Goal: Task Accomplishment & Management: Complete application form

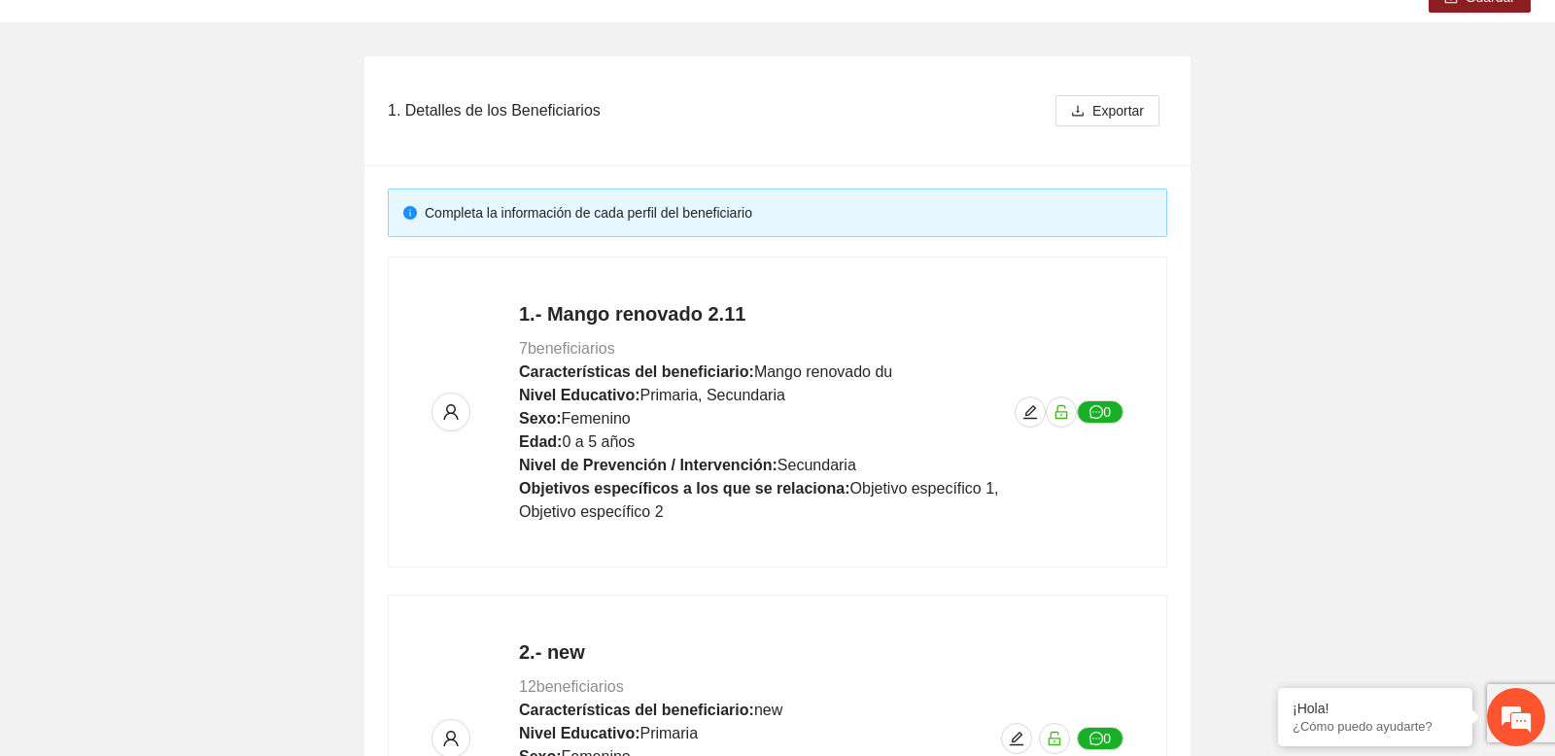
scroll to position [749, 0]
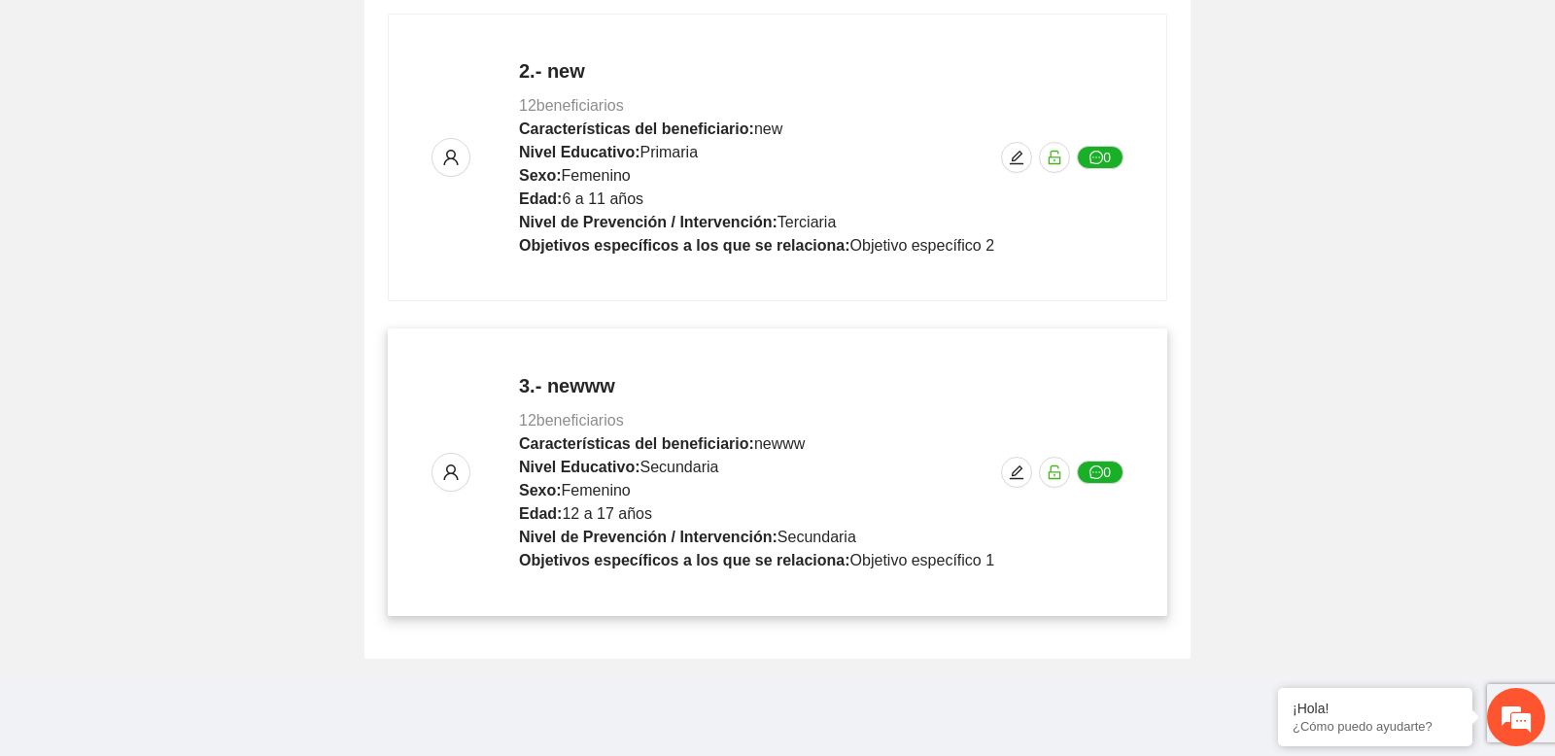
click at [999, 479] on div "3.- newww 12 beneficiarios Características del beneficiario: newww Nivel Educat…" at bounding box center [778, 472] width 692 height 200
click at [1019, 479] on icon "edit" at bounding box center [1017, 473] width 16 height 16
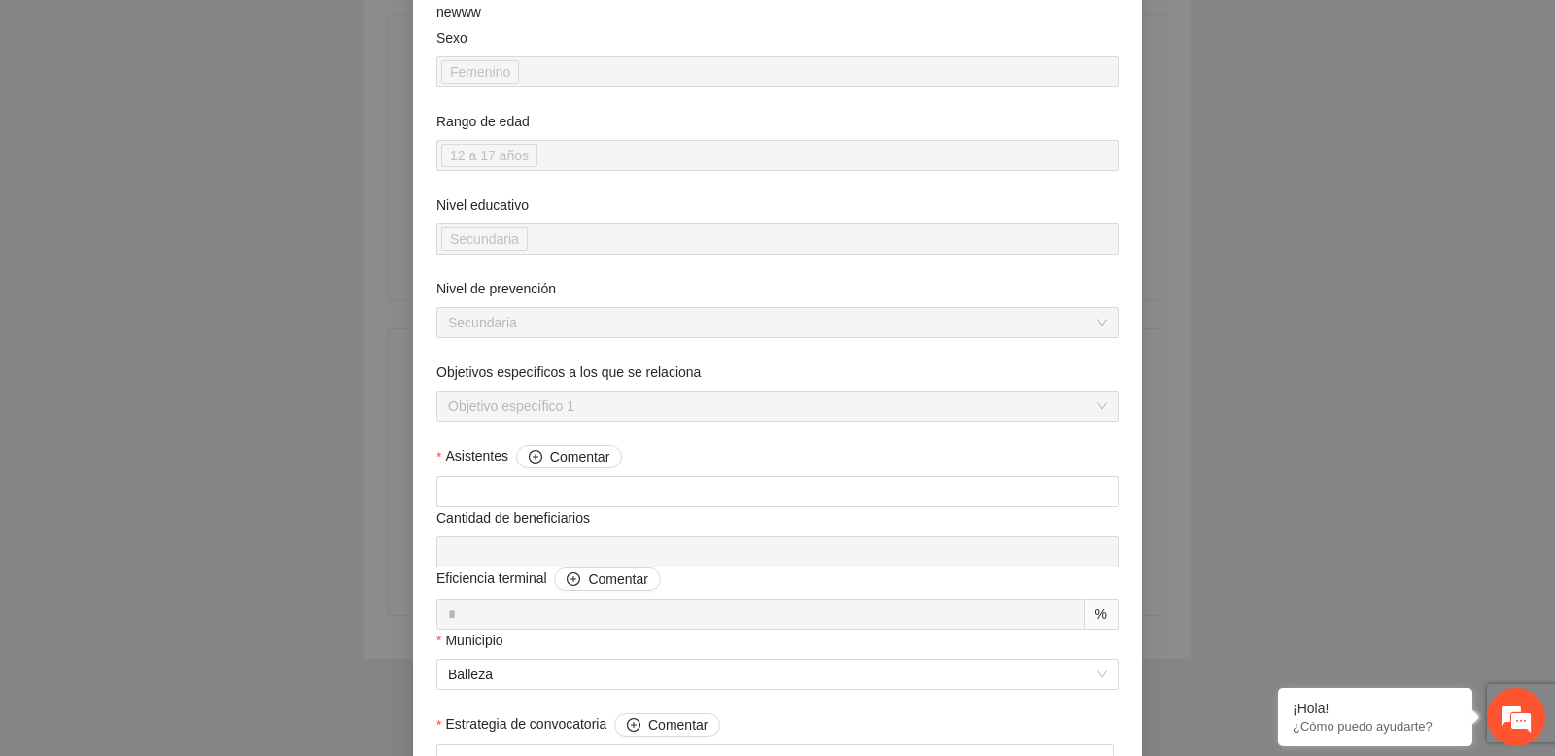
scroll to position [0, 0]
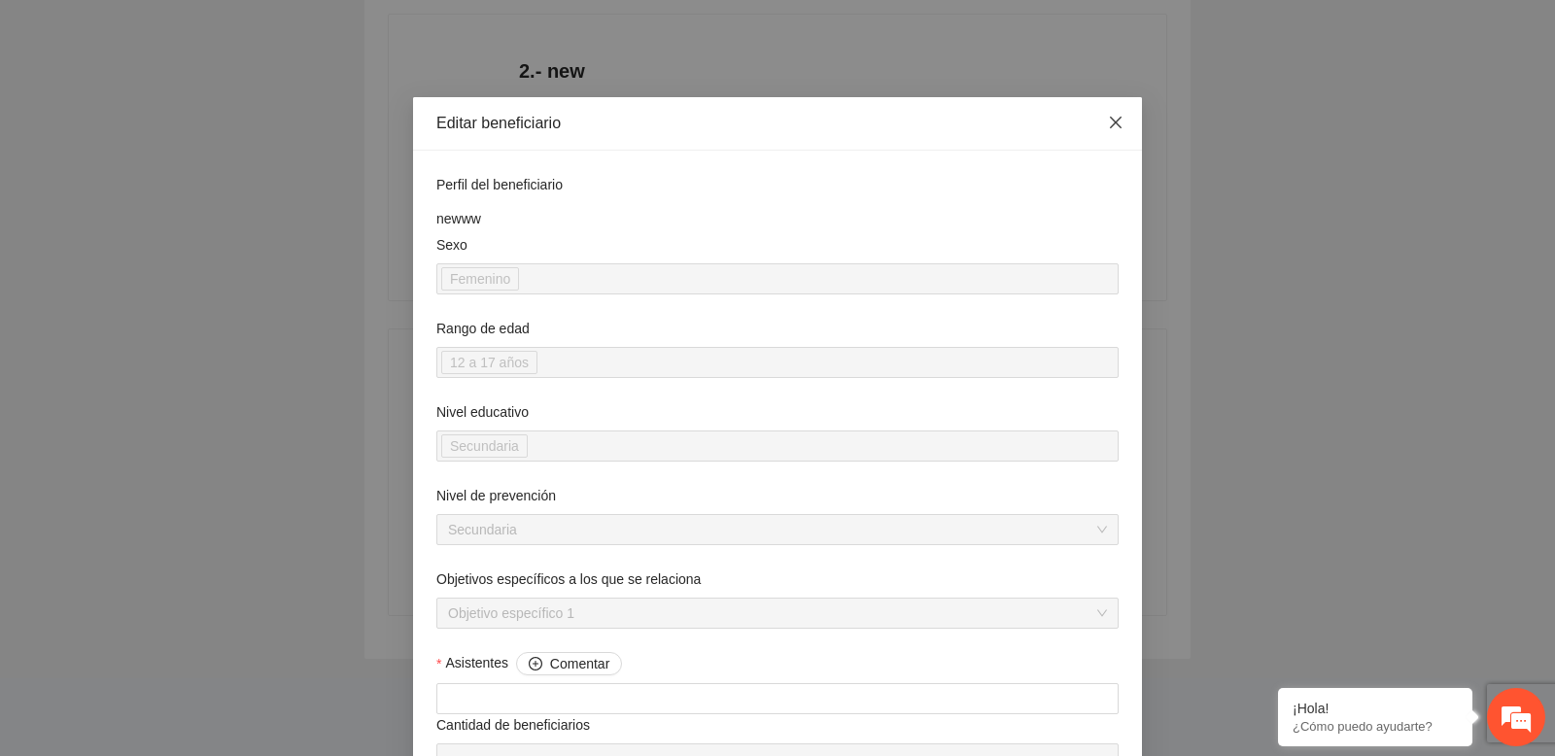
click at [1112, 124] on icon "close" at bounding box center [1116, 123] width 16 height 16
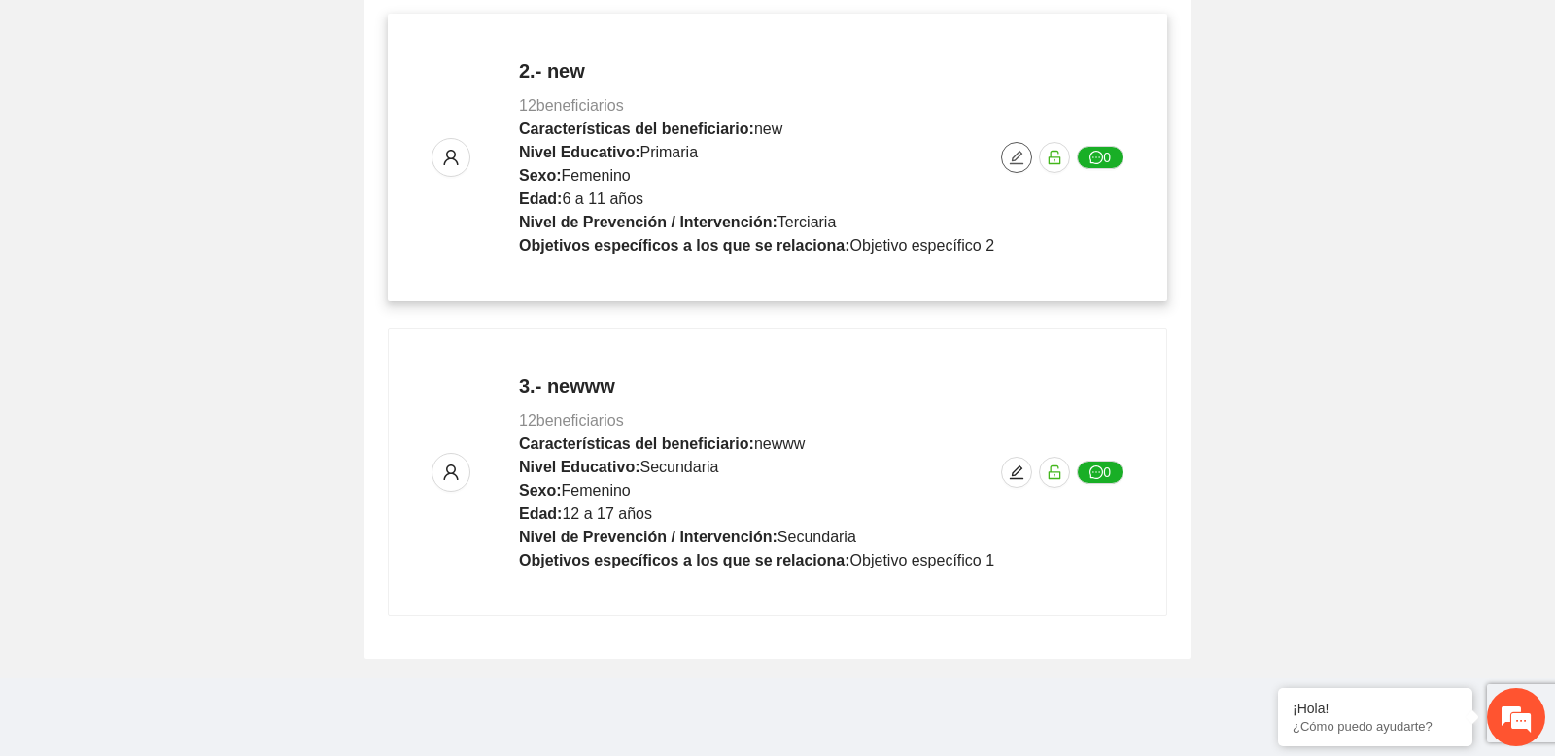
click at [1011, 156] on icon "edit" at bounding box center [1017, 158] width 16 height 16
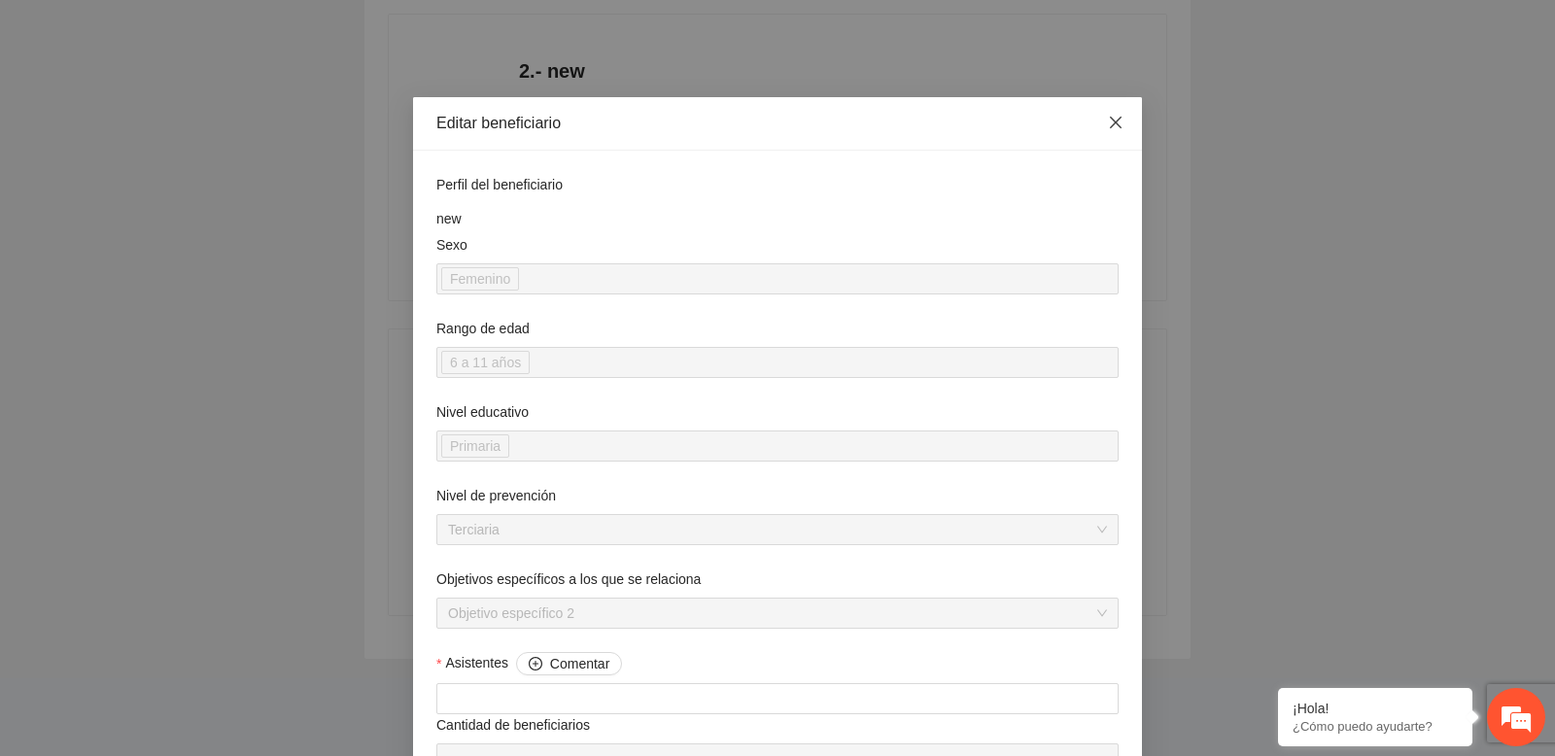
click at [1121, 127] on icon "close" at bounding box center [1116, 123] width 12 height 12
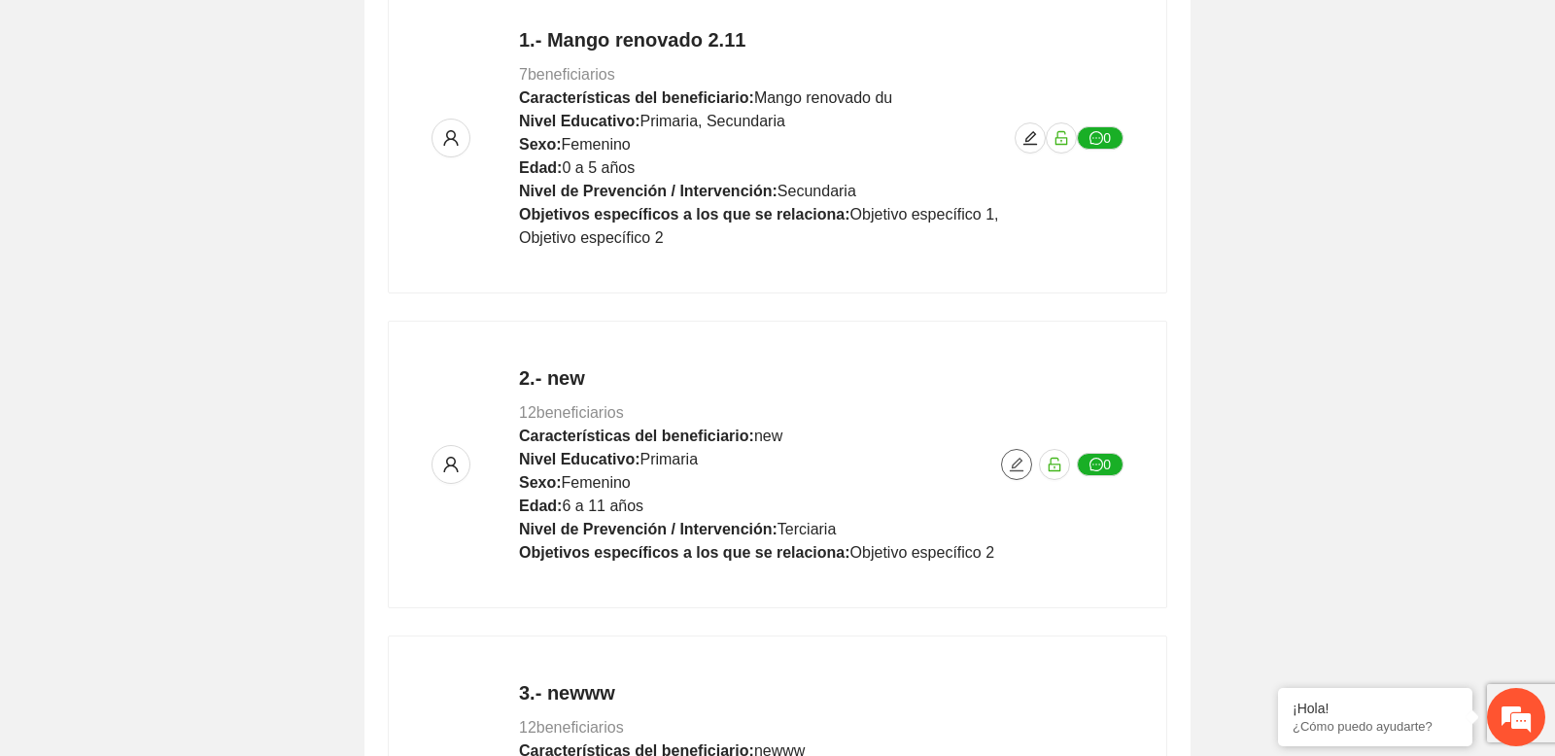
scroll to position [301, 0]
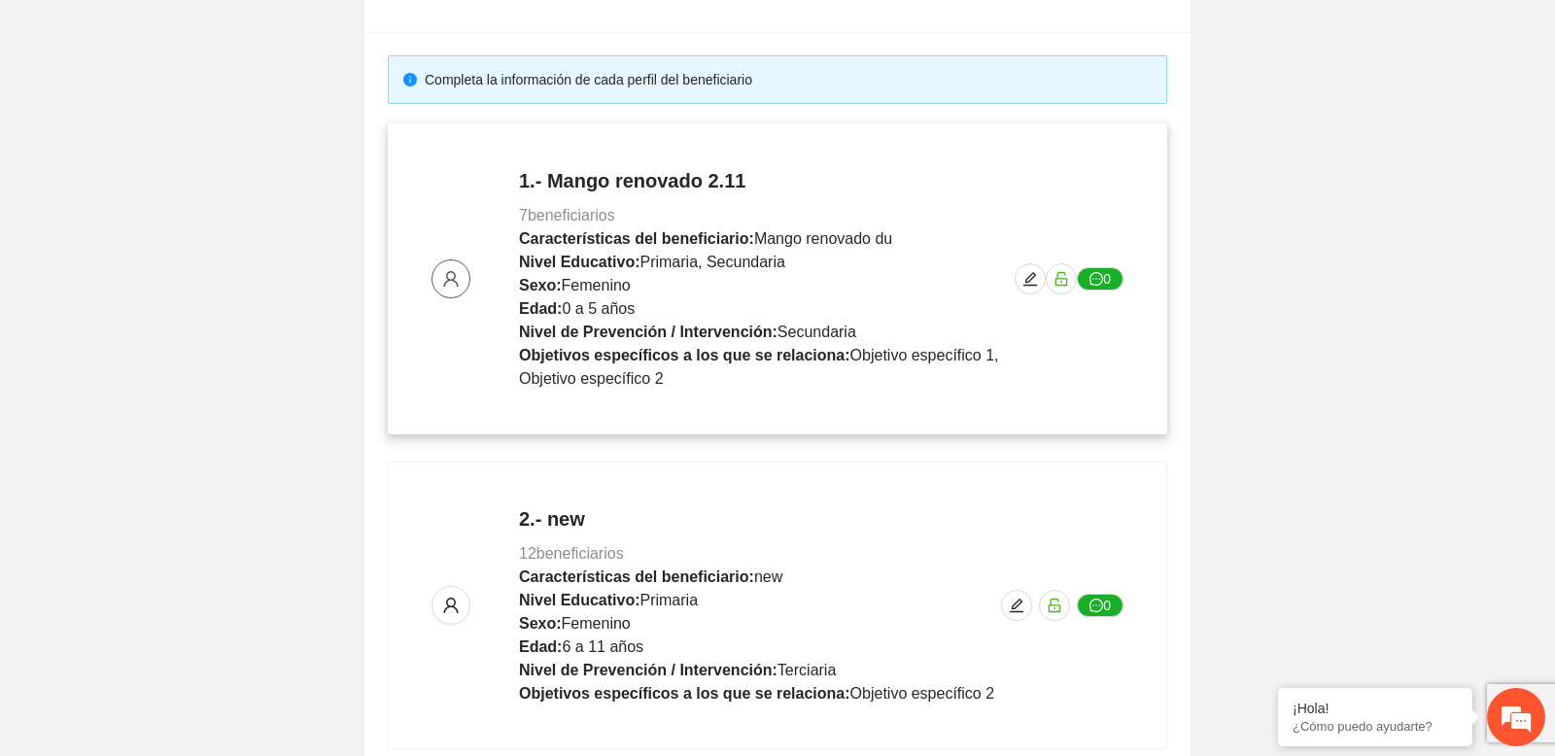
click at [458, 271] on icon "user" at bounding box center [450, 278] width 17 height 17
click at [1016, 289] on button "button" at bounding box center [1030, 278] width 31 height 31
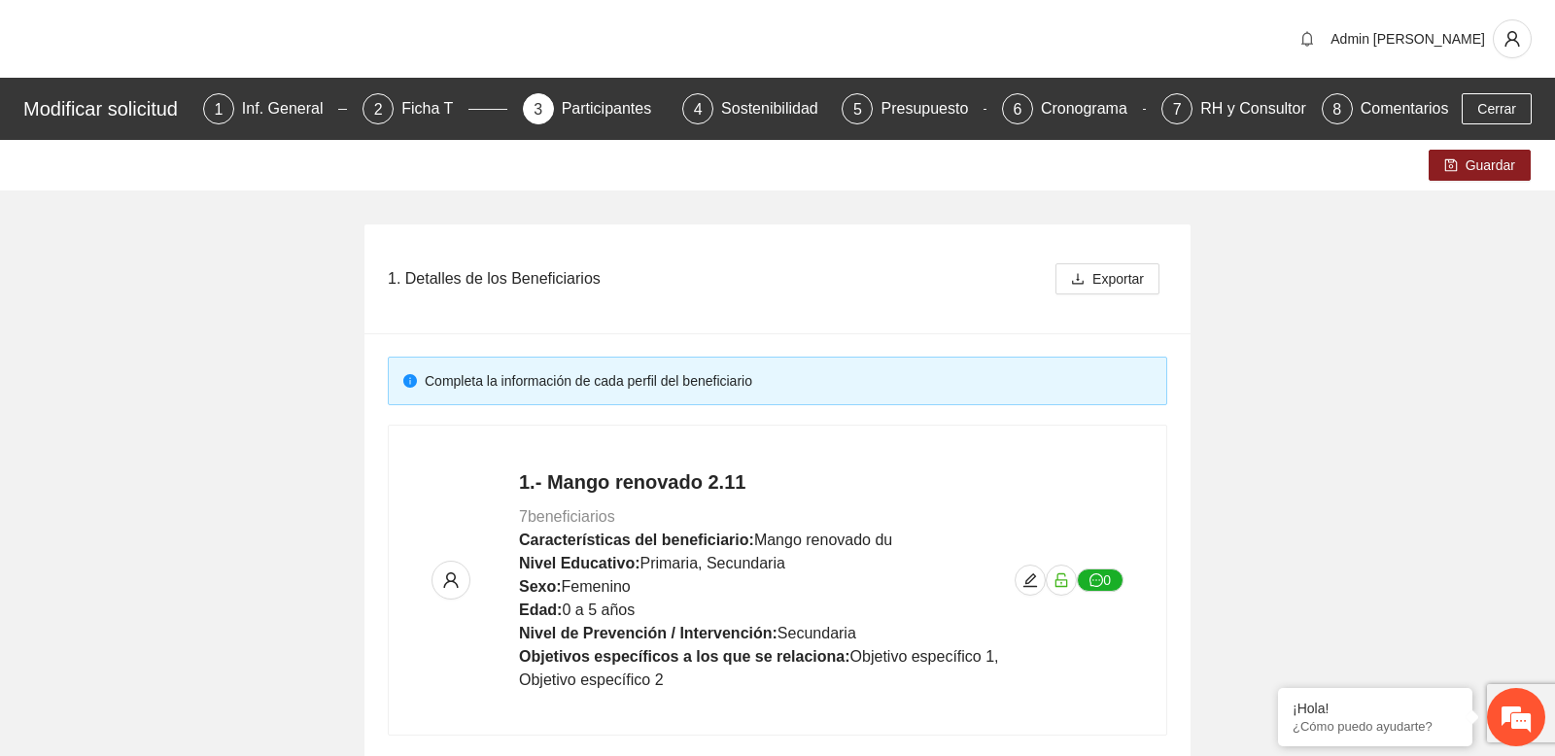
scroll to position [238, 0]
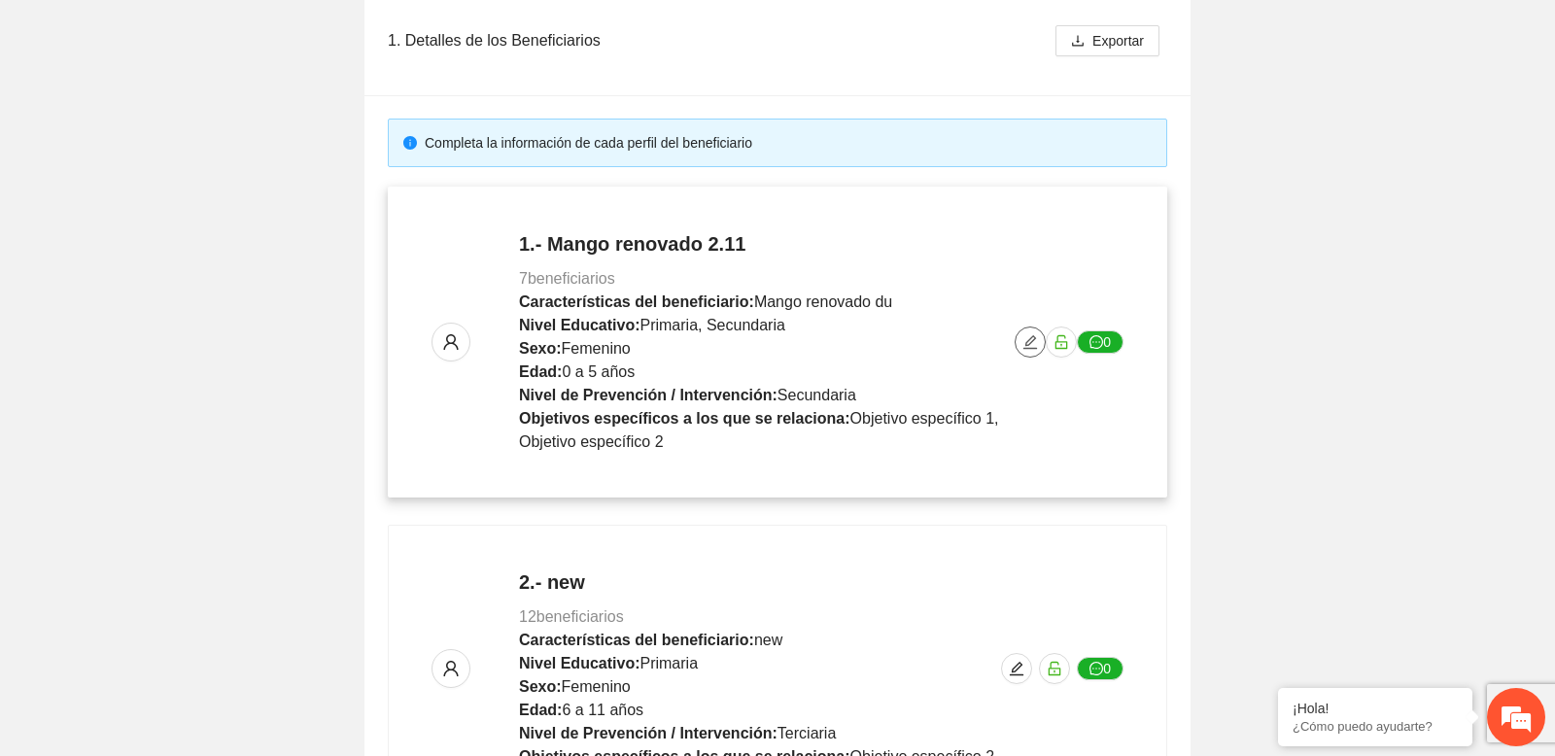
click at [1022, 344] on icon "edit" at bounding box center [1030, 342] width 16 height 16
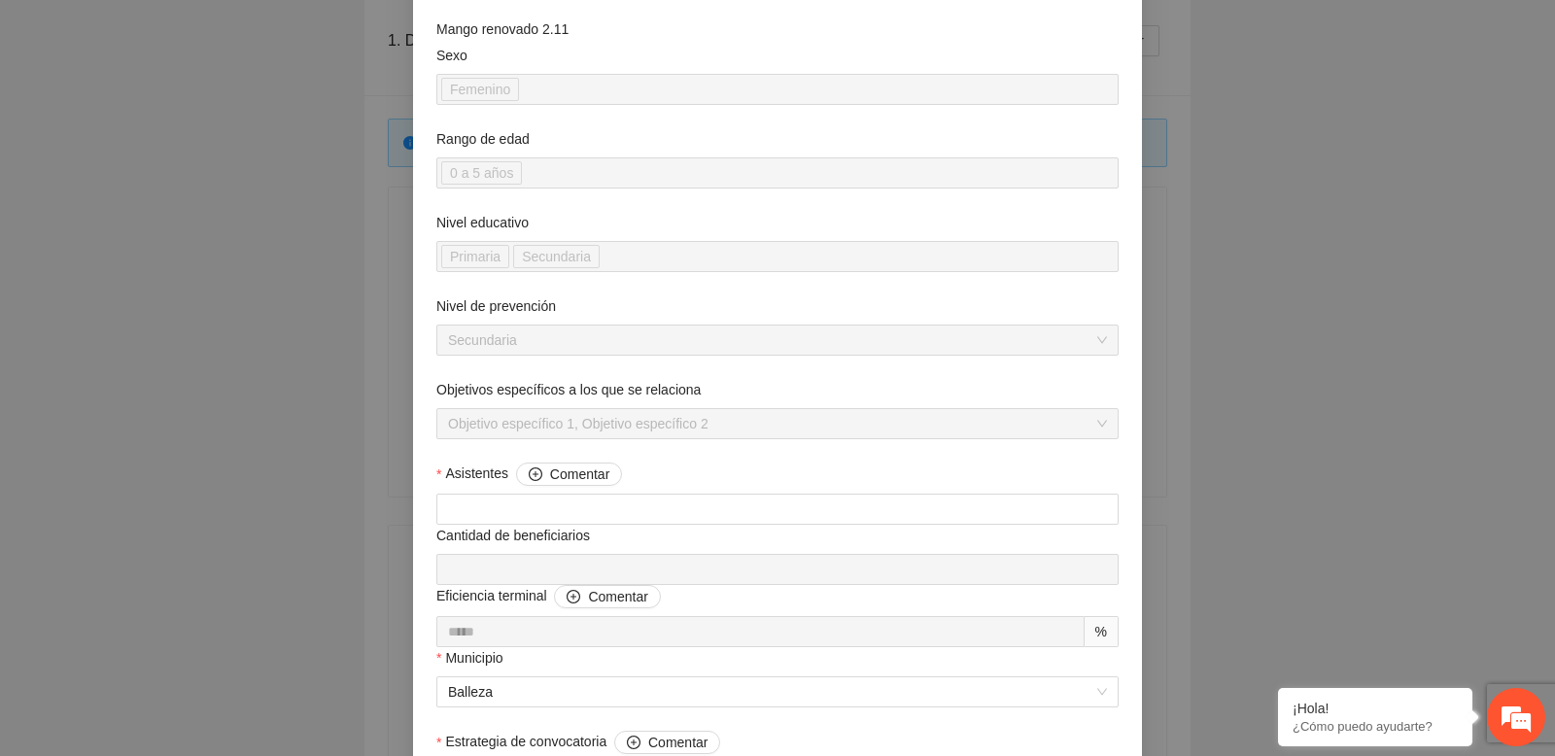
scroll to position [7, 0]
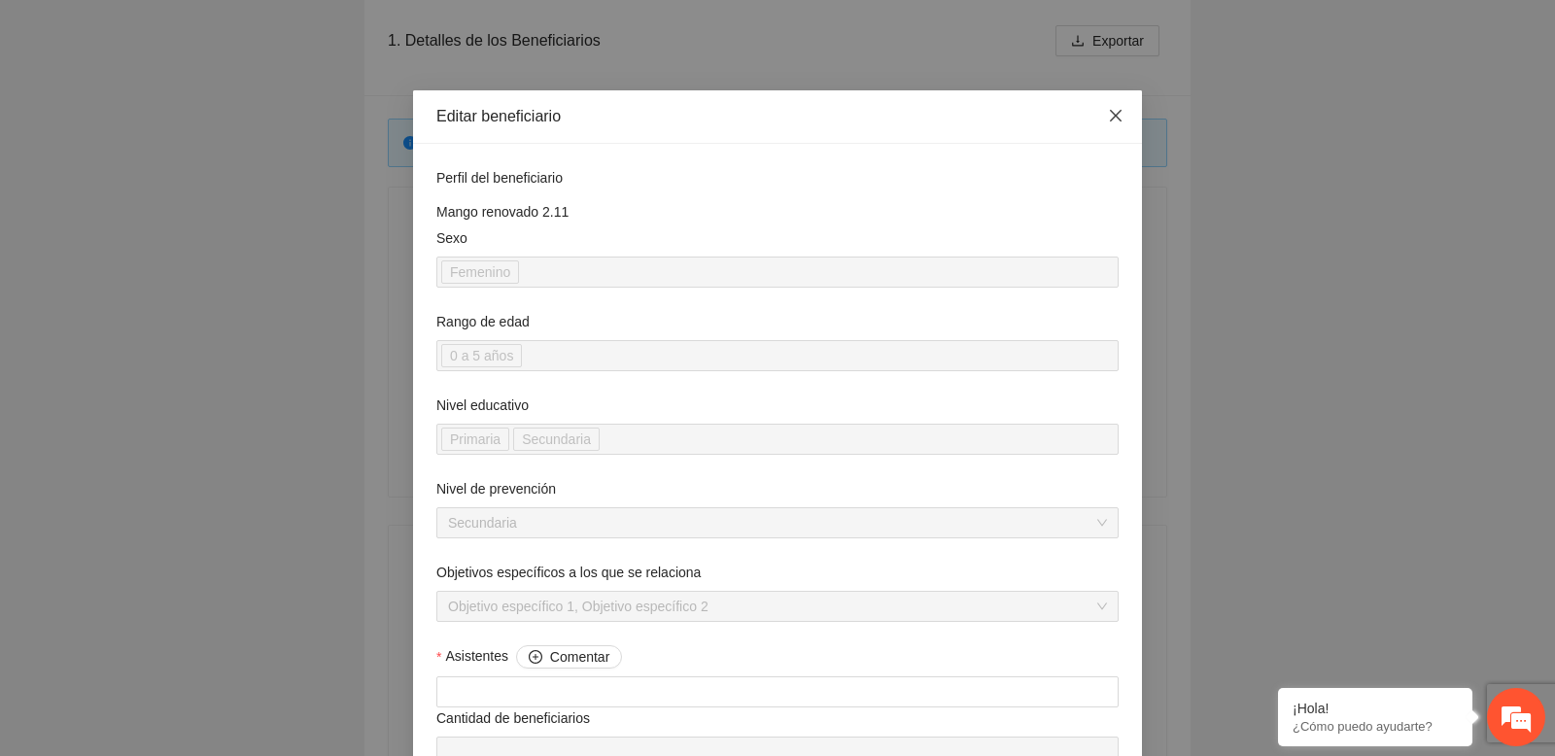
click at [1123, 116] on icon "close" at bounding box center [1116, 116] width 16 height 16
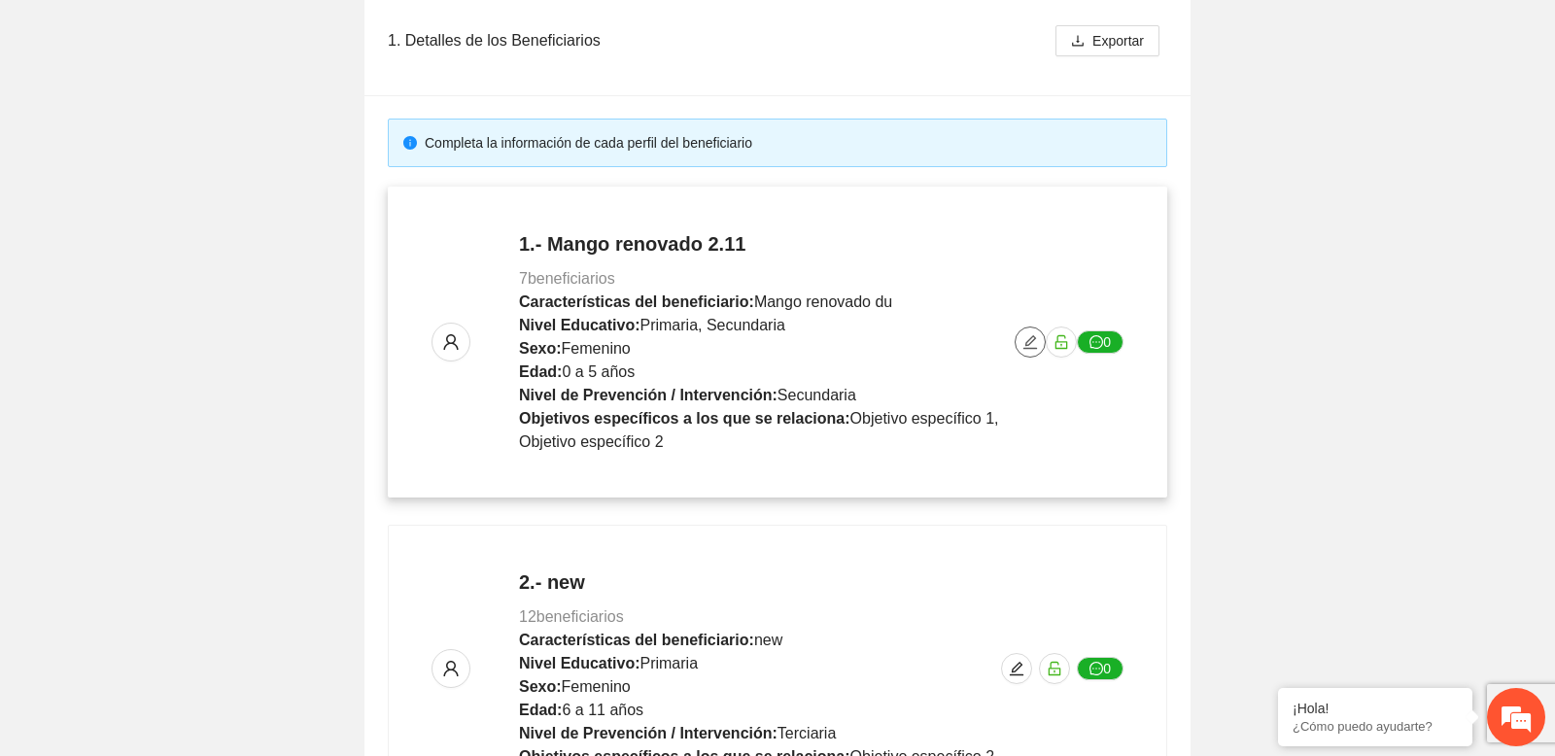
scroll to position [0, 0]
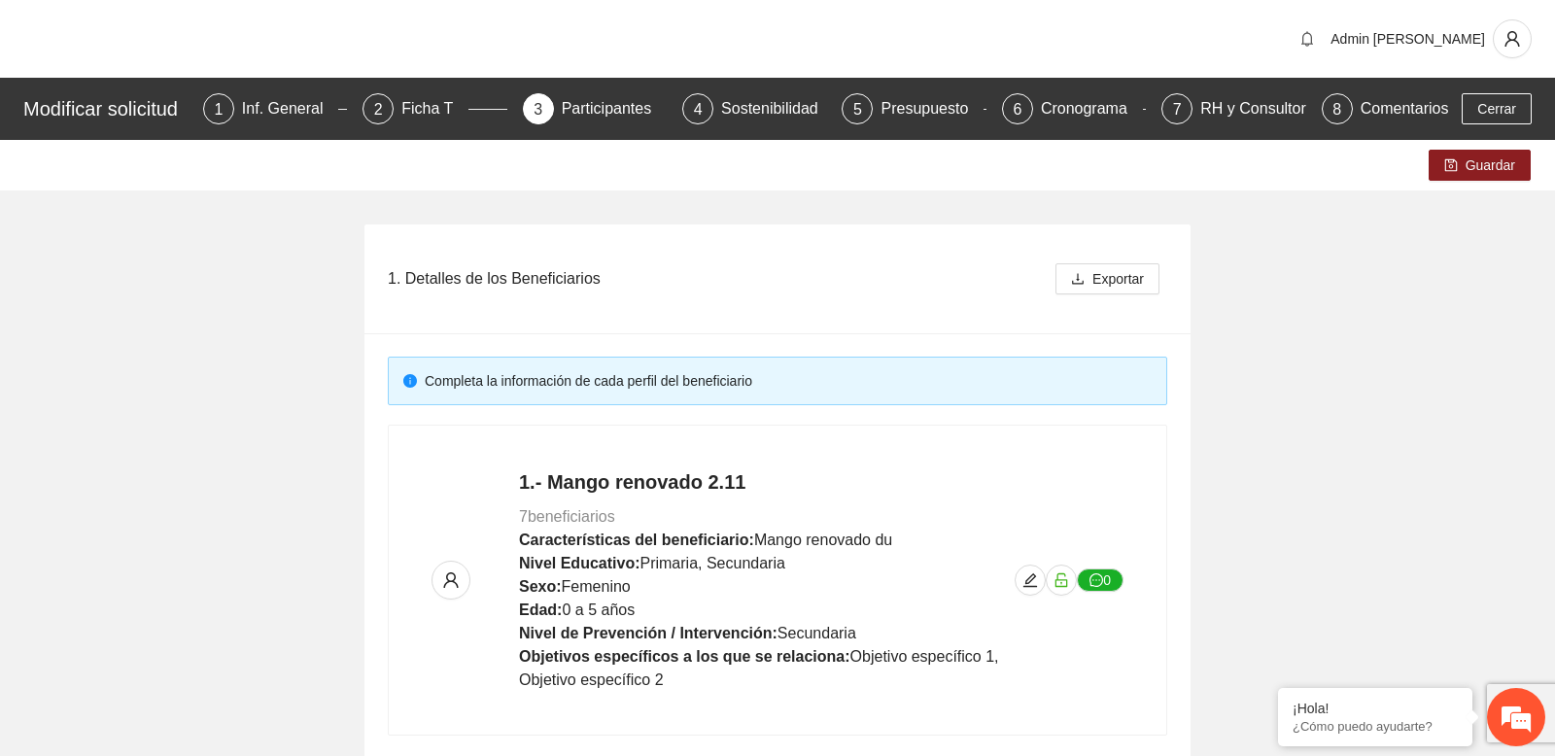
click at [1511, 106] on span "Cerrar" at bounding box center [1496, 108] width 39 height 21
